Goal: Task Accomplishment & Management: Manage account settings

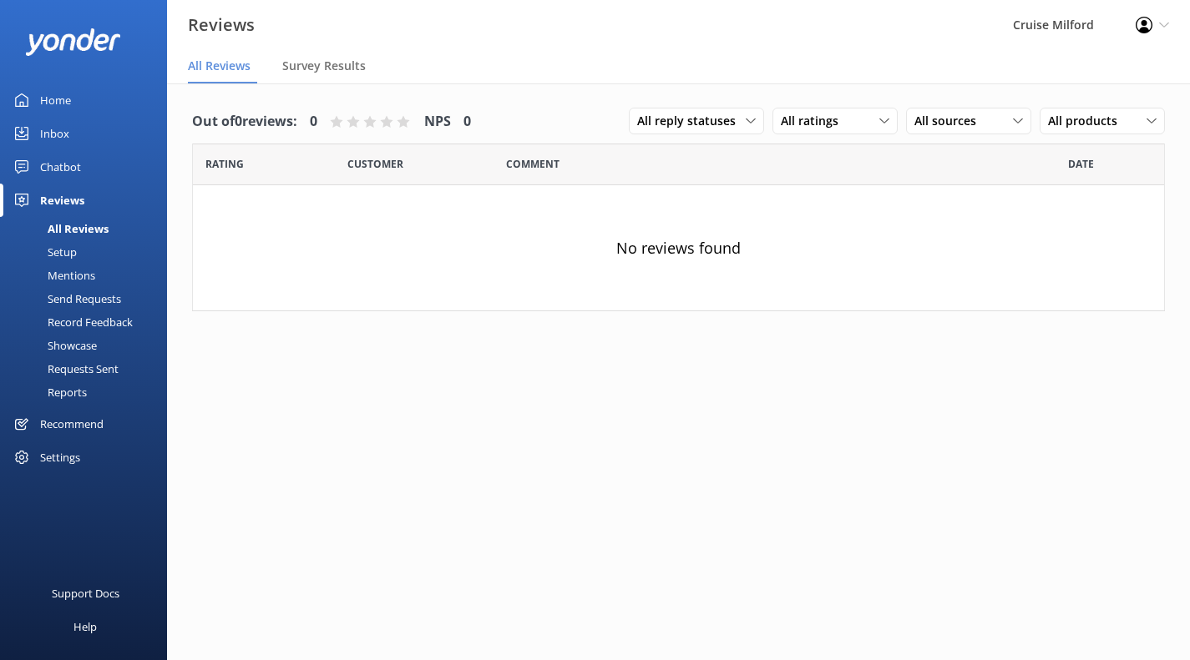
scroll to position [13, 0]
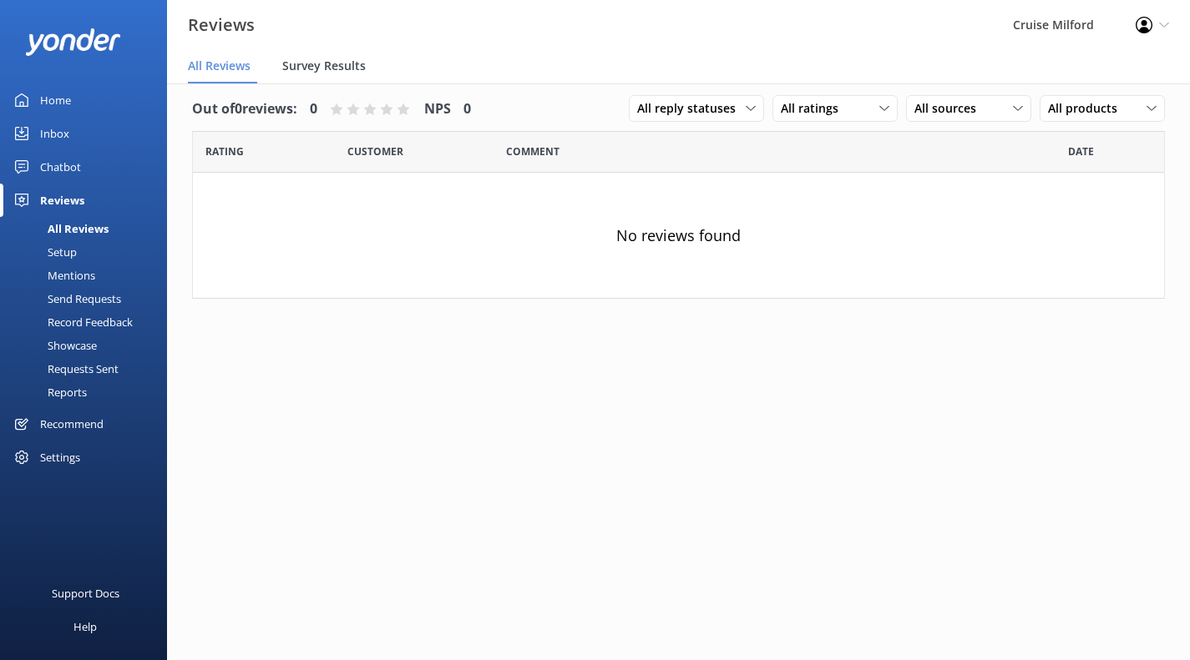
click at [314, 60] on span "Survey Results" at bounding box center [323, 66] width 83 height 17
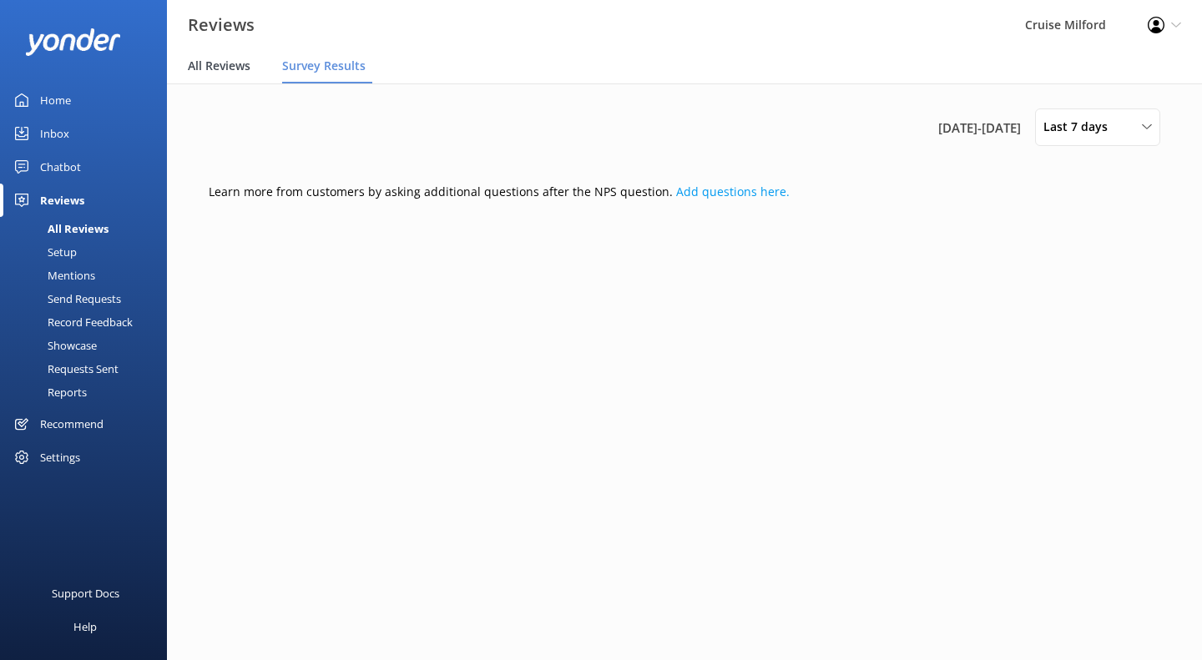
click at [235, 63] on span "All Reviews" at bounding box center [219, 66] width 63 height 17
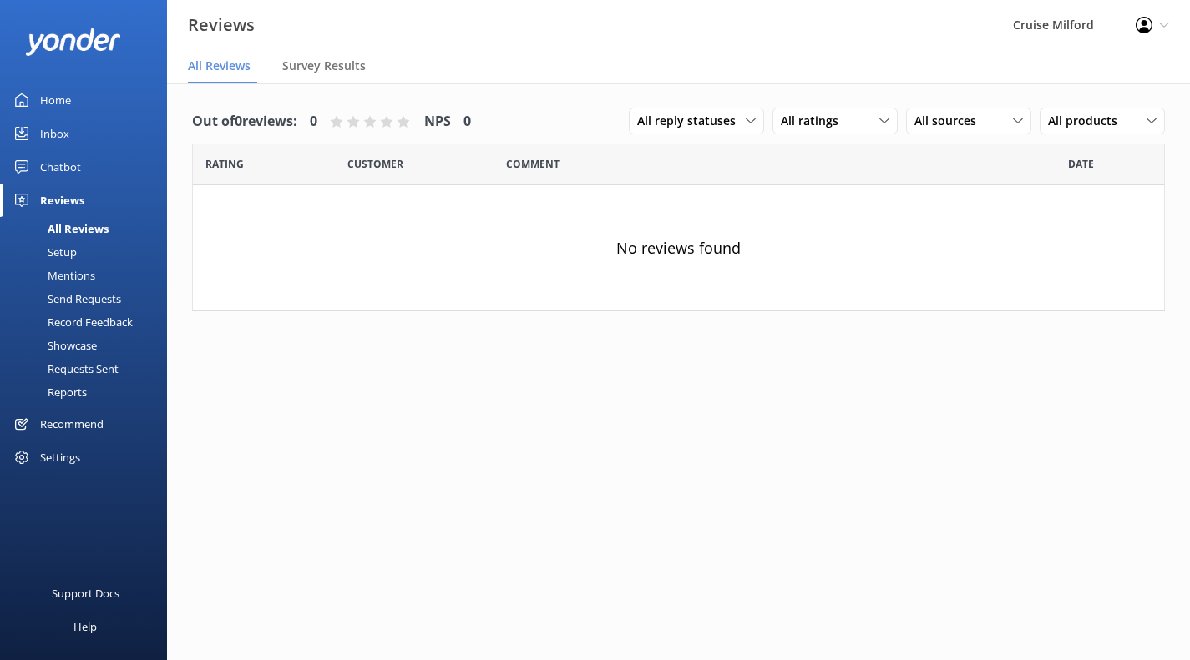
click at [65, 252] on div "Setup" at bounding box center [43, 251] width 67 height 23
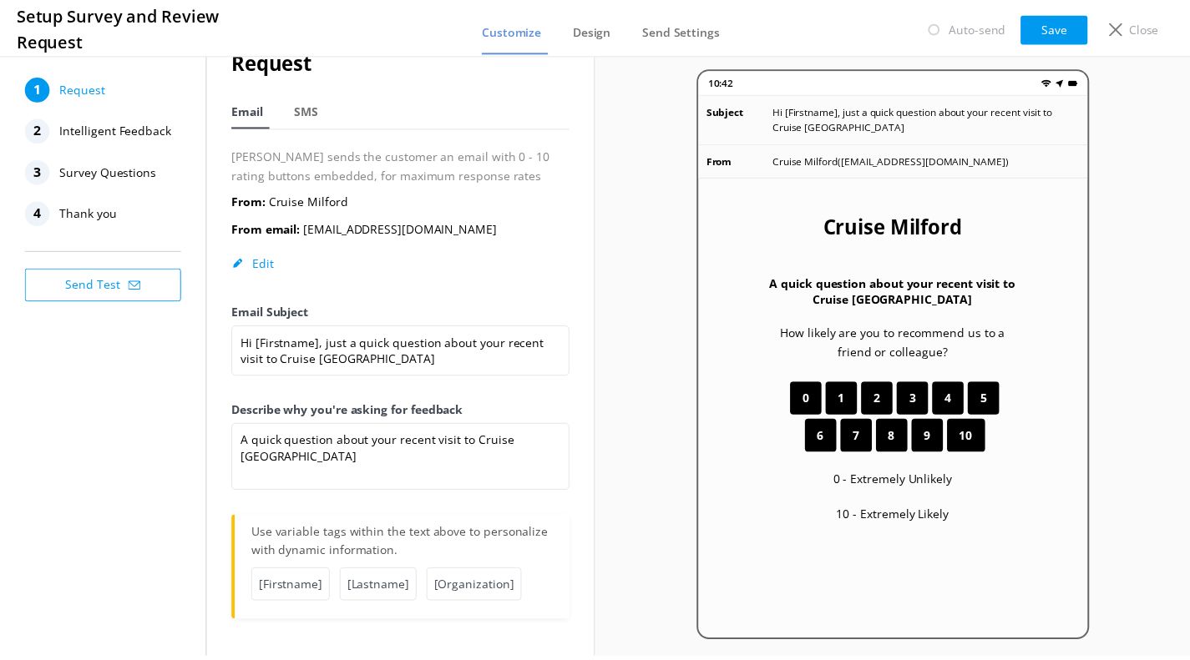
scroll to position [33, 0]
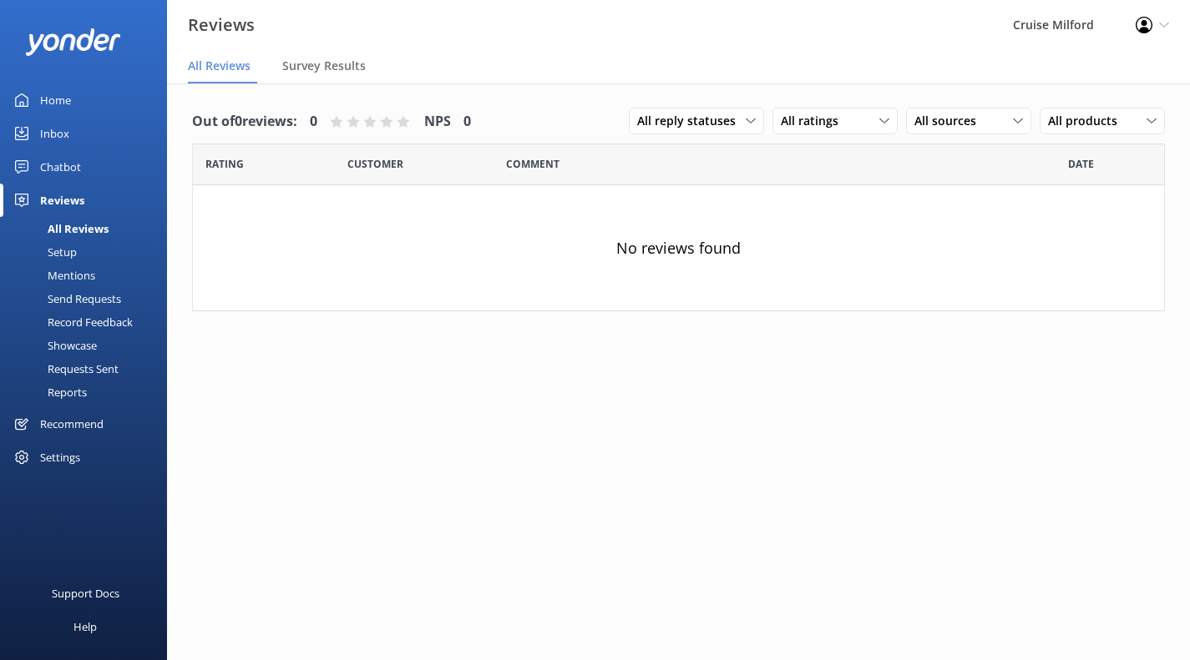
click at [77, 420] on div "Recommend" at bounding box center [71, 423] width 63 height 33
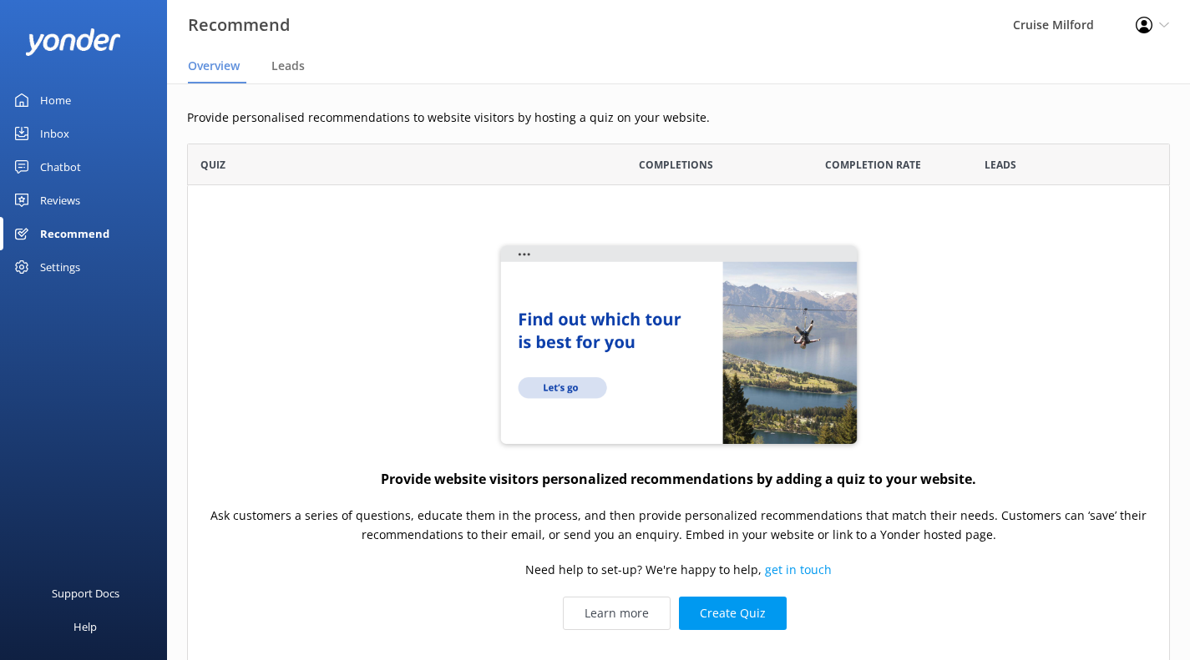
scroll to position [127, 0]
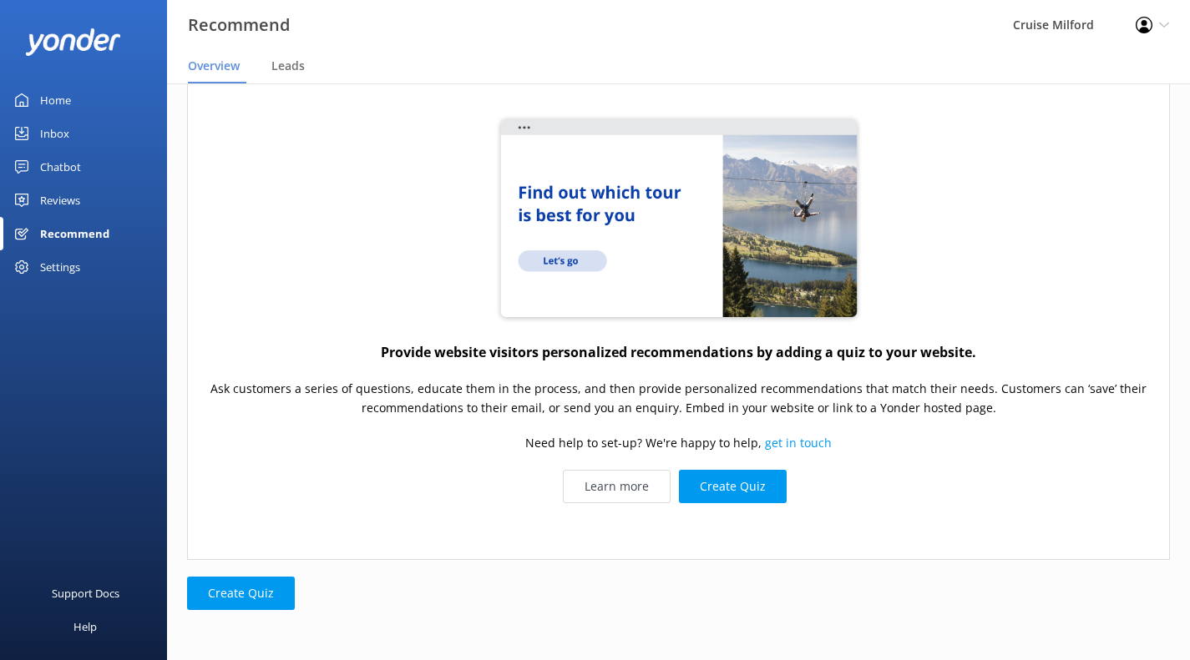
click at [108, 268] on div "Settings" at bounding box center [83, 266] width 167 height 33
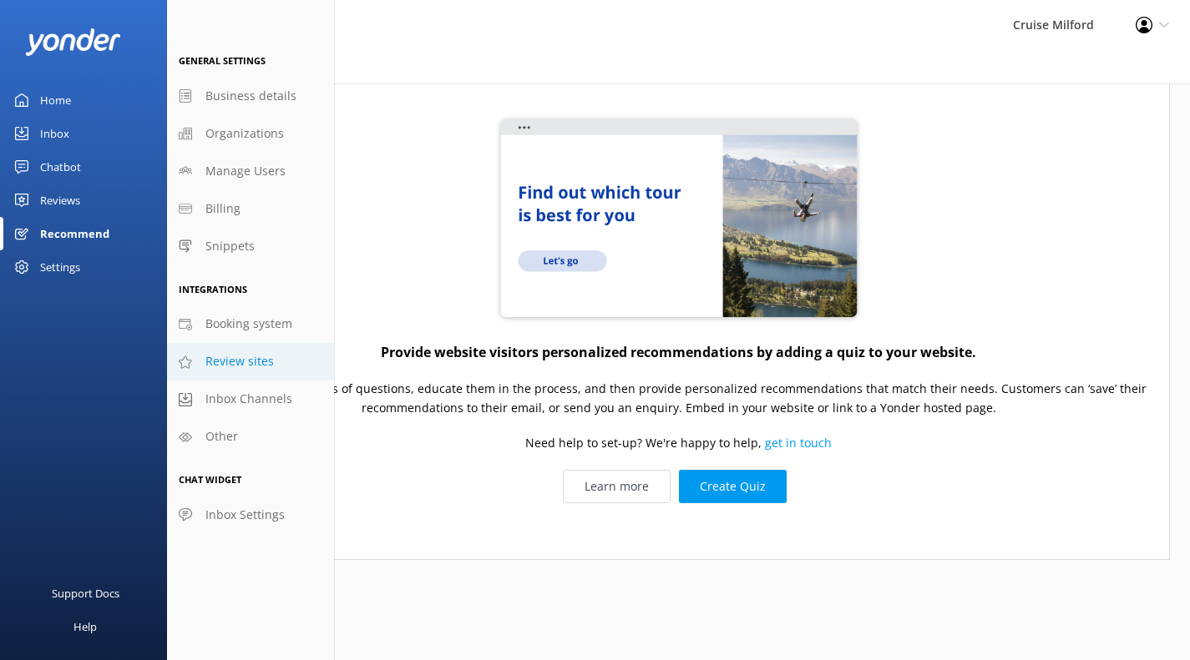
click at [271, 362] on link "Review sites" at bounding box center [250, 362] width 167 height 38
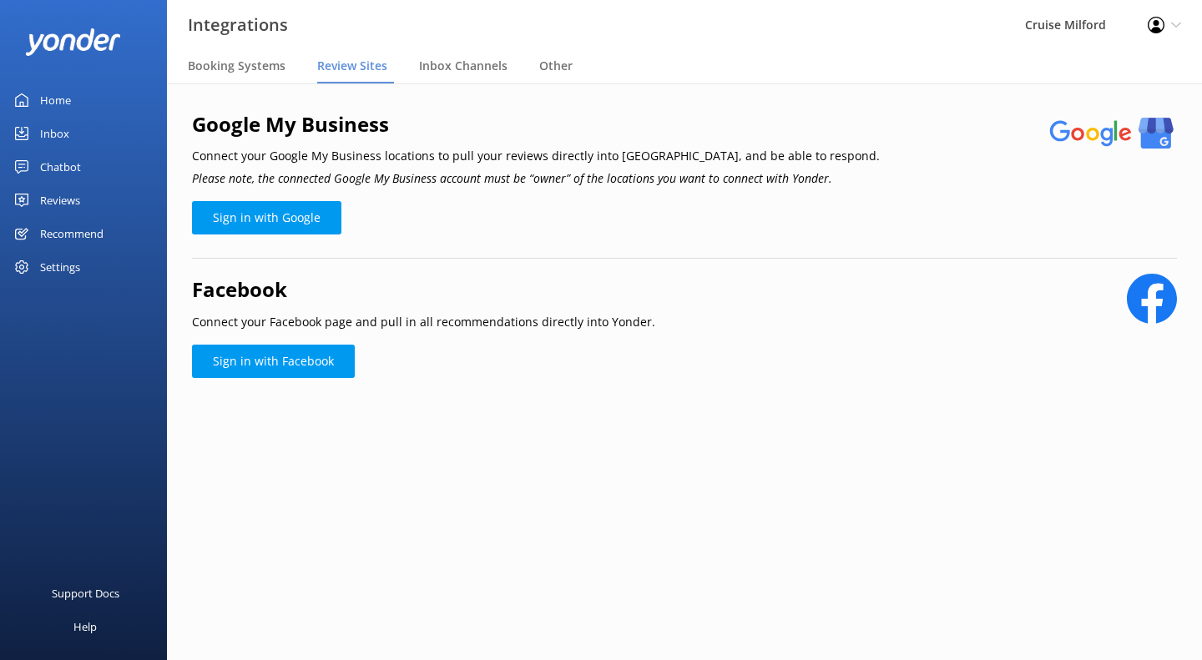
click at [76, 93] on link "Home" at bounding box center [83, 99] width 167 height 33
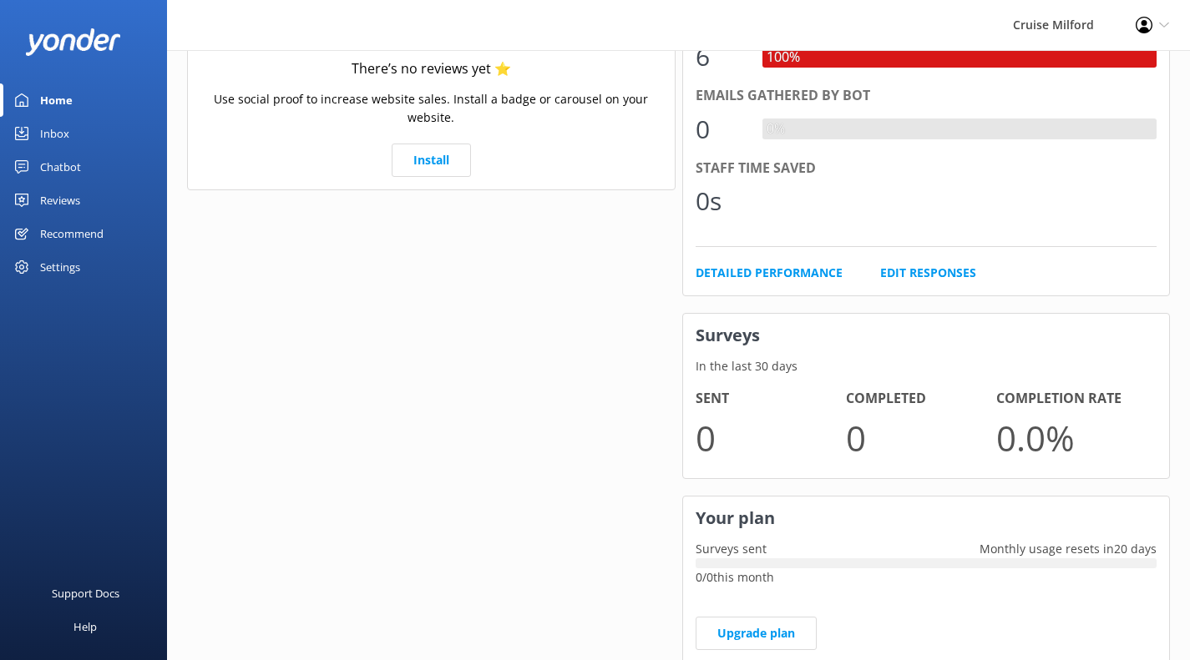
scroll to position [390, 0]
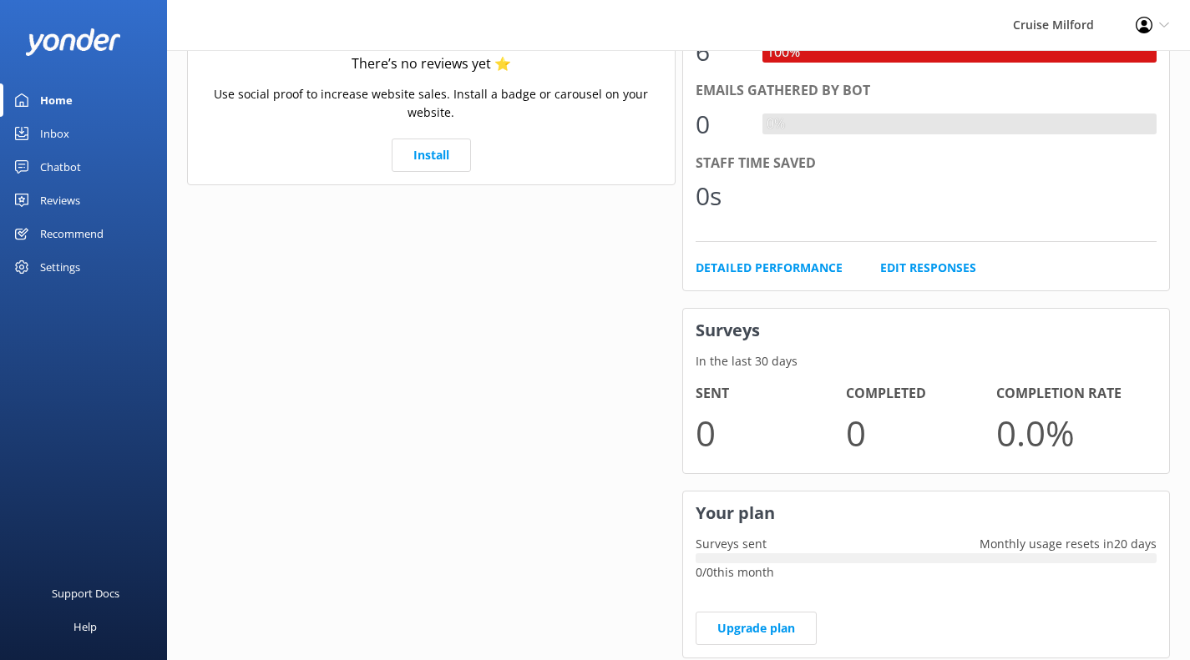
click at [63, 135] on div "Inbox" at bounding box center [54, 133] width 29 height 33
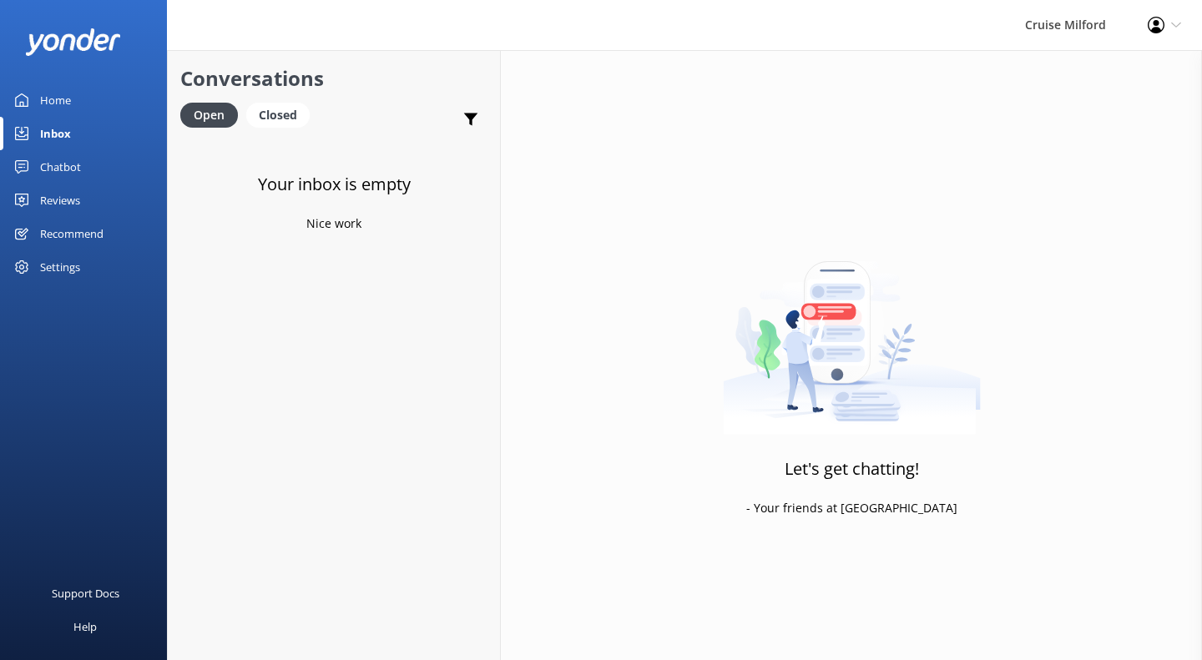
click at [67, 169] on div "Chatbot" at bounding box center [60, 166] width 41 height 33
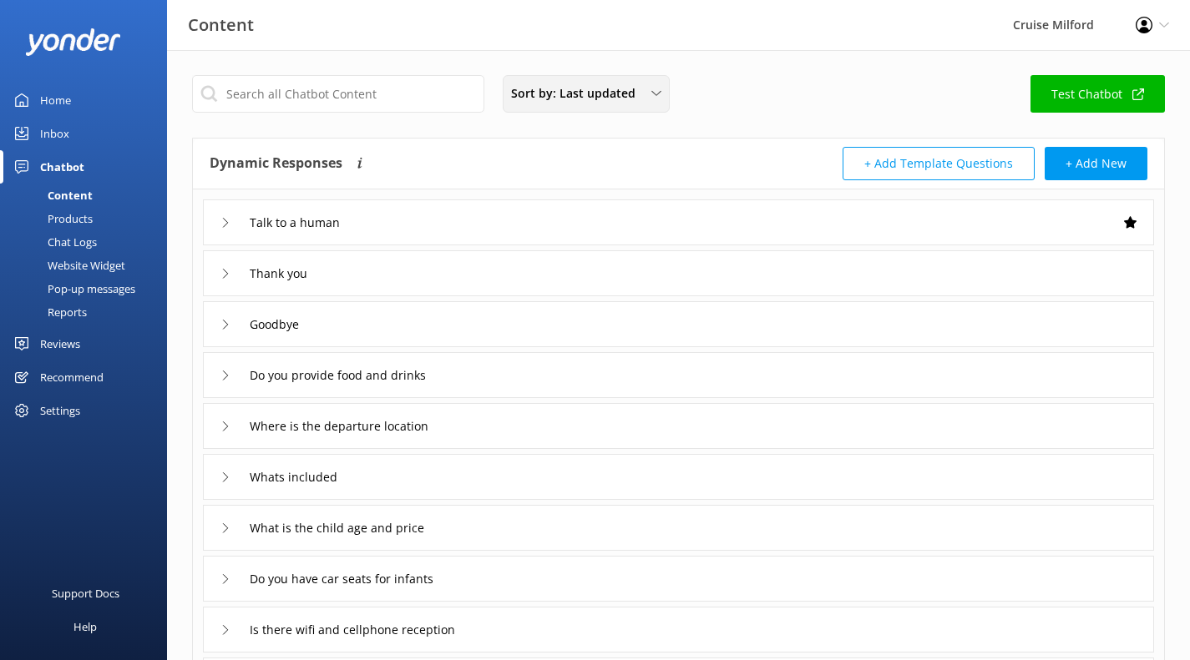
click at [646, 88] on div "Sort by: Last updated" at bounding box center [586, 93] width 159 height 18
click at [736, 65] on div "Sort by: Last updated Title (A-Z) Last updated Test Chatbot Dynamic Responses T…" at bounding box center [678, 486] width 1023 height 873
click at [834, 71] on div "Sort by: Last updated Title (A-Z) Last updated Test Chatbot Dynamic Responses T…" at bounding box center [678, 486] width 1023 height 873
